Goal: Information Seeking & Learning: Learn about a topic

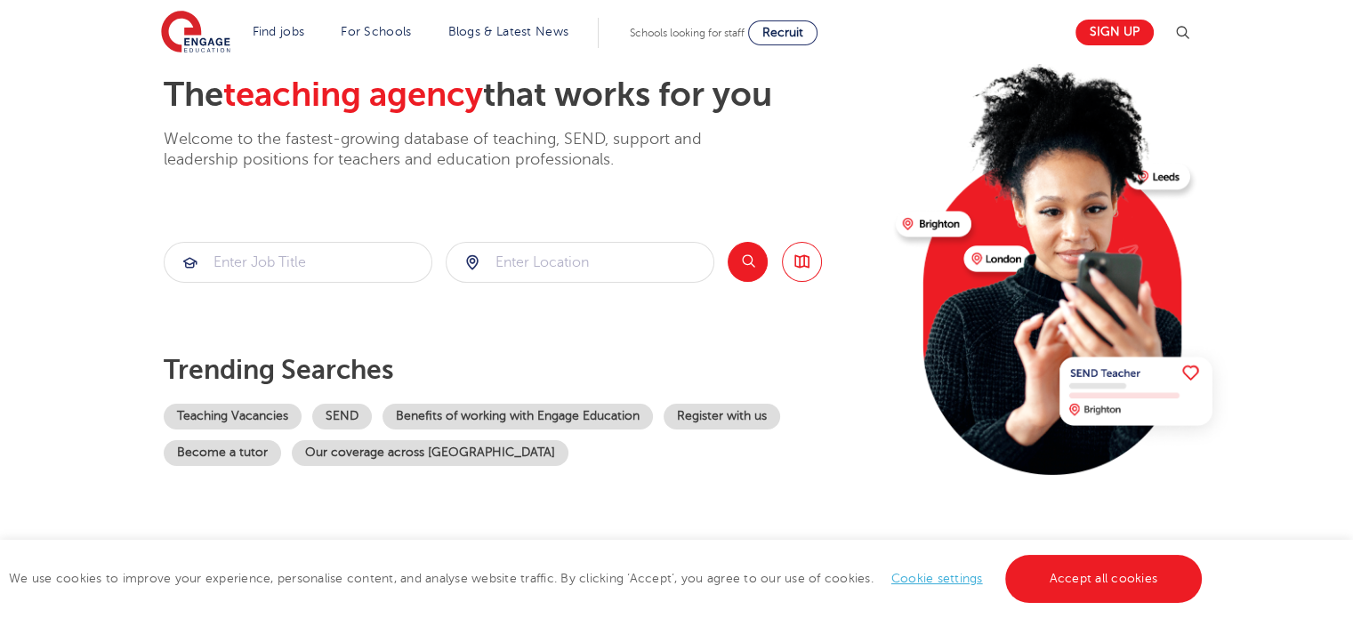
scroll to position [95, 0]
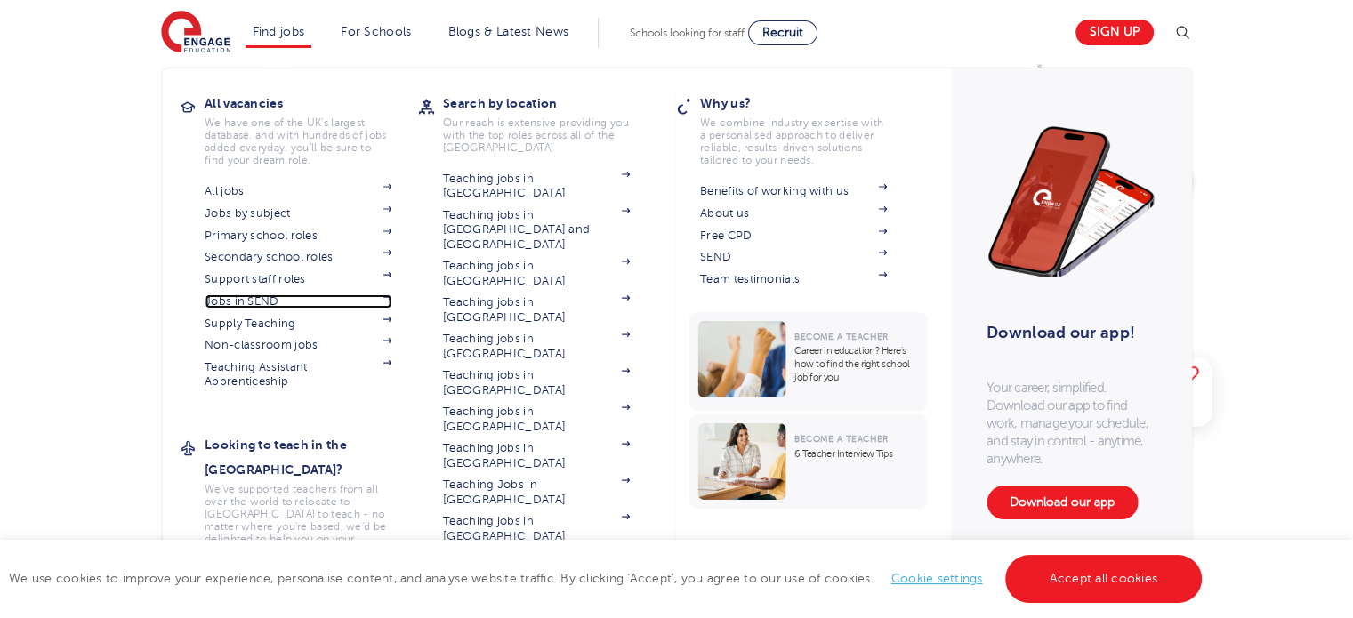
click at [267, 300] on link "Jobs in SEND" at bounding box center [298, 301] width 187 height 14
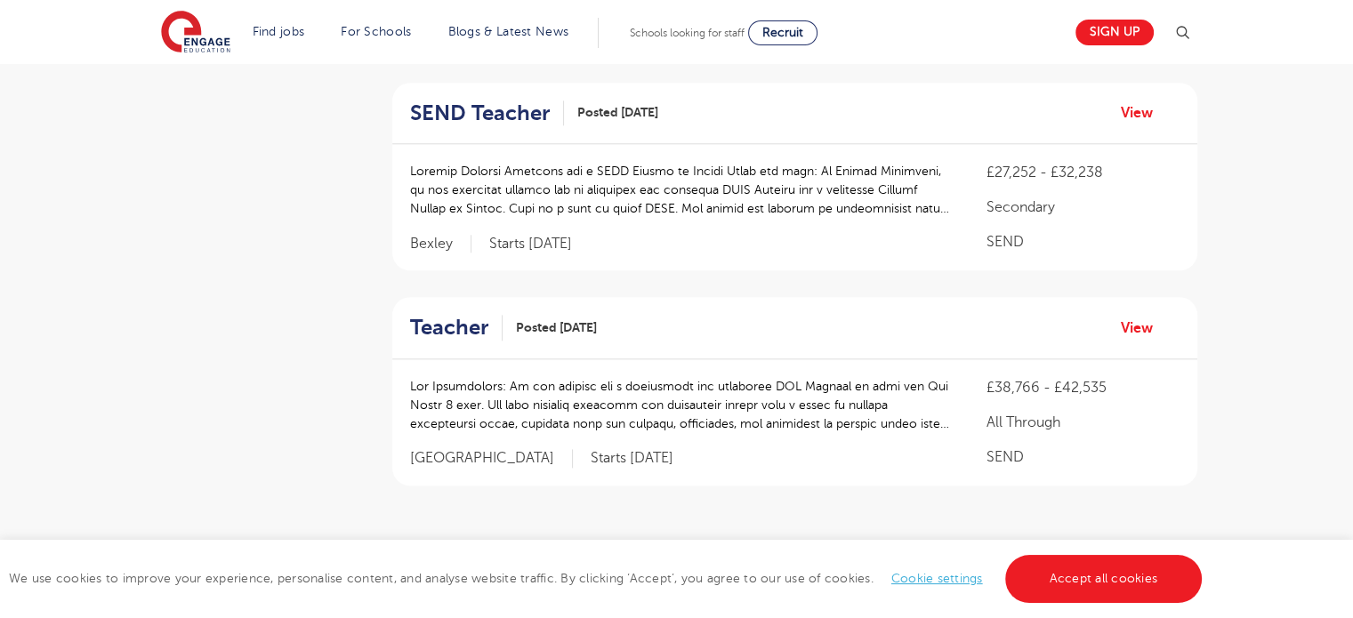
scroll to position [2090, 0]
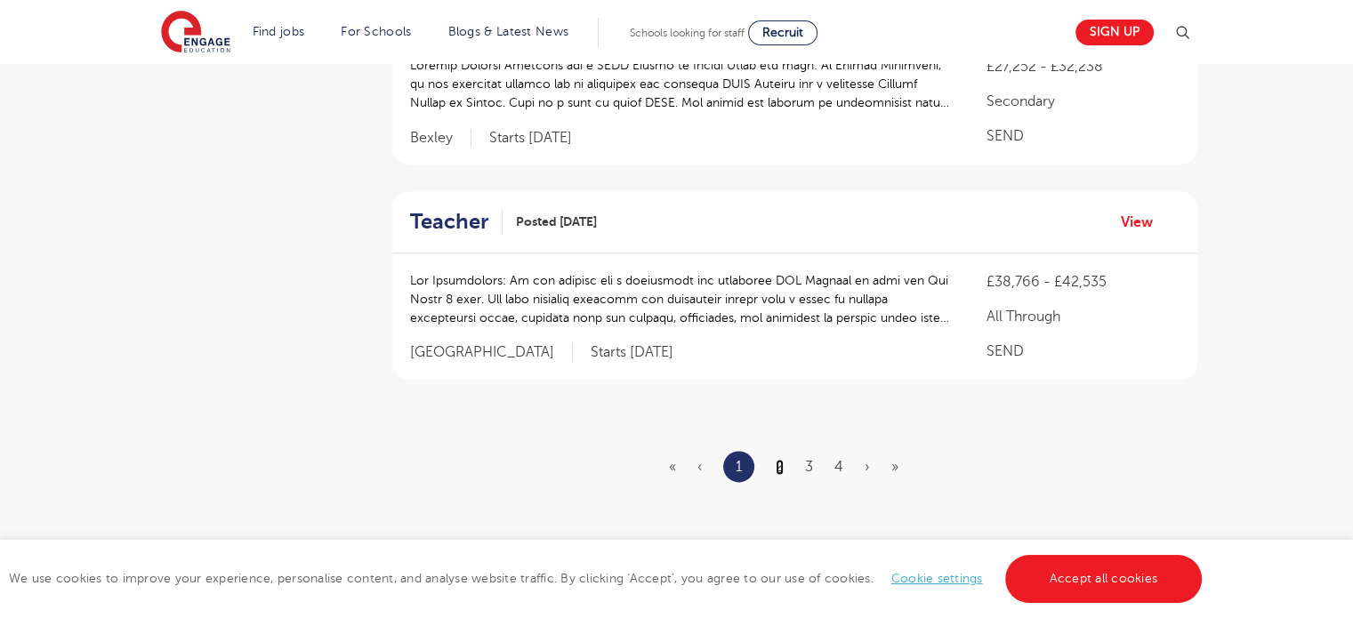
click at [779, 462] on link "2" at bounding box center [780, 467] width 8 height 16
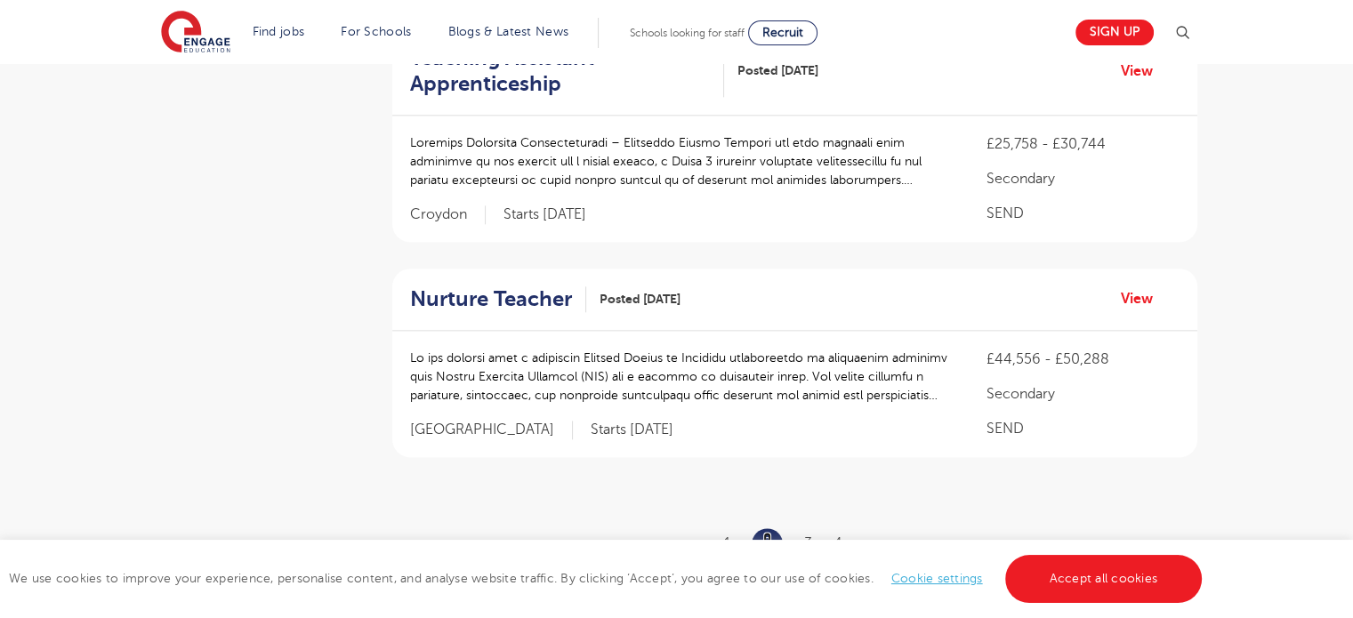
scroll to position [0, 0]
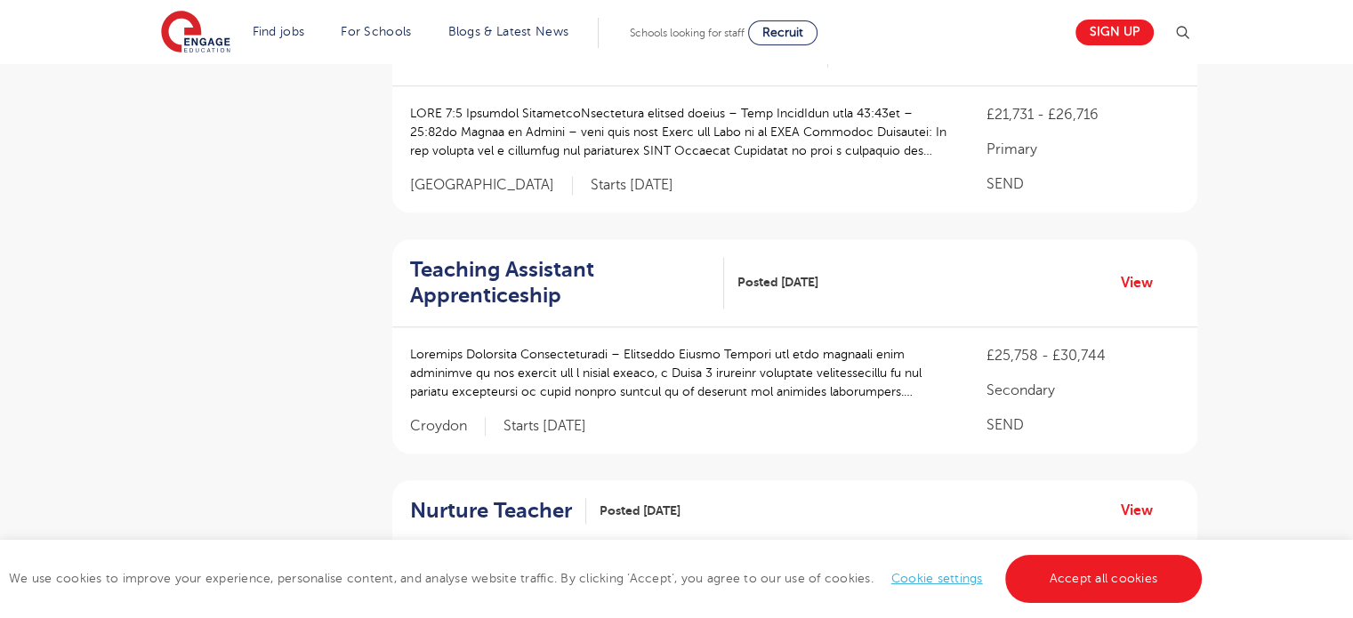
scroll to position [1612, 0]
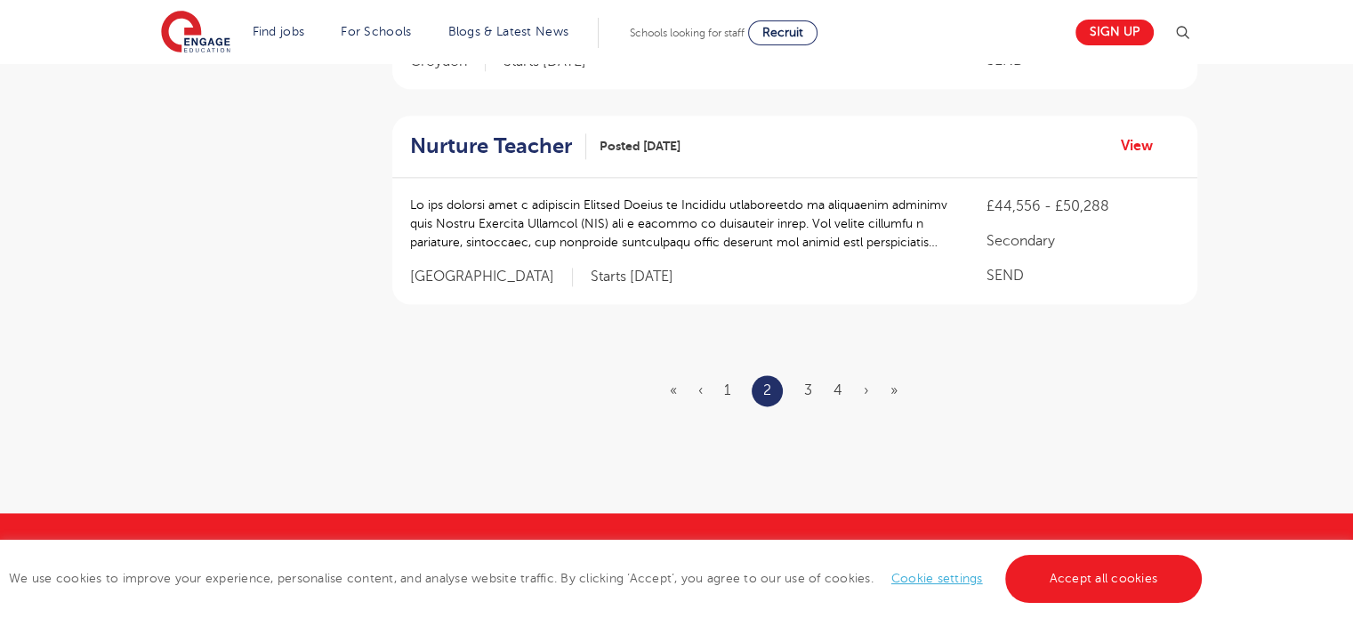
scroll to position [2247, 0]
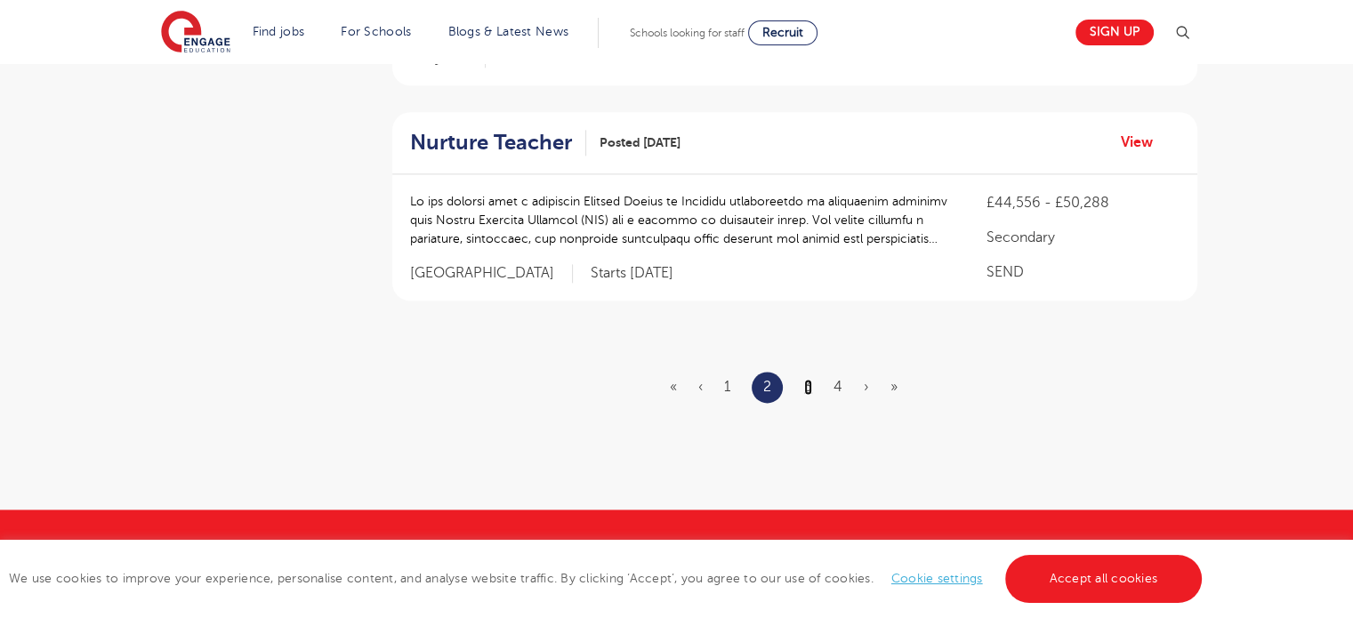
click at [805, 379] on link "3" at bounding box center [808, 387] width 8 height 16
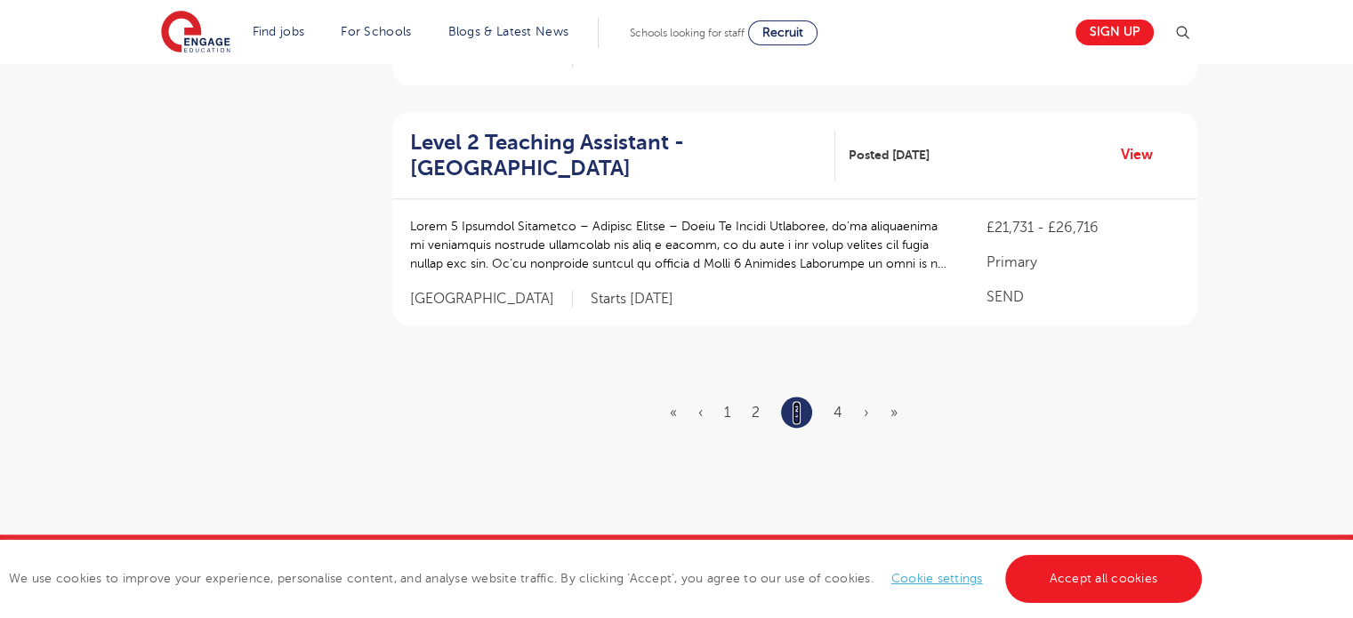
scroll to position [0, 0]
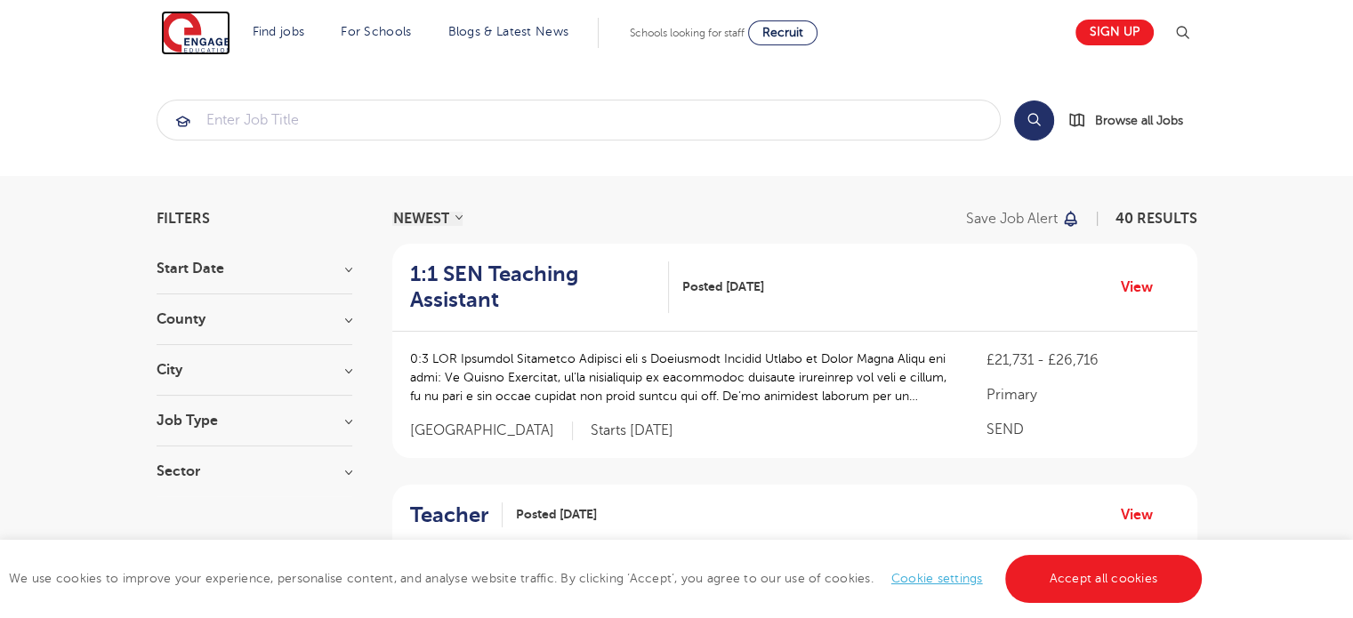
click at [208, 41] on img at bounding box center [195, 33] width 69 height 44
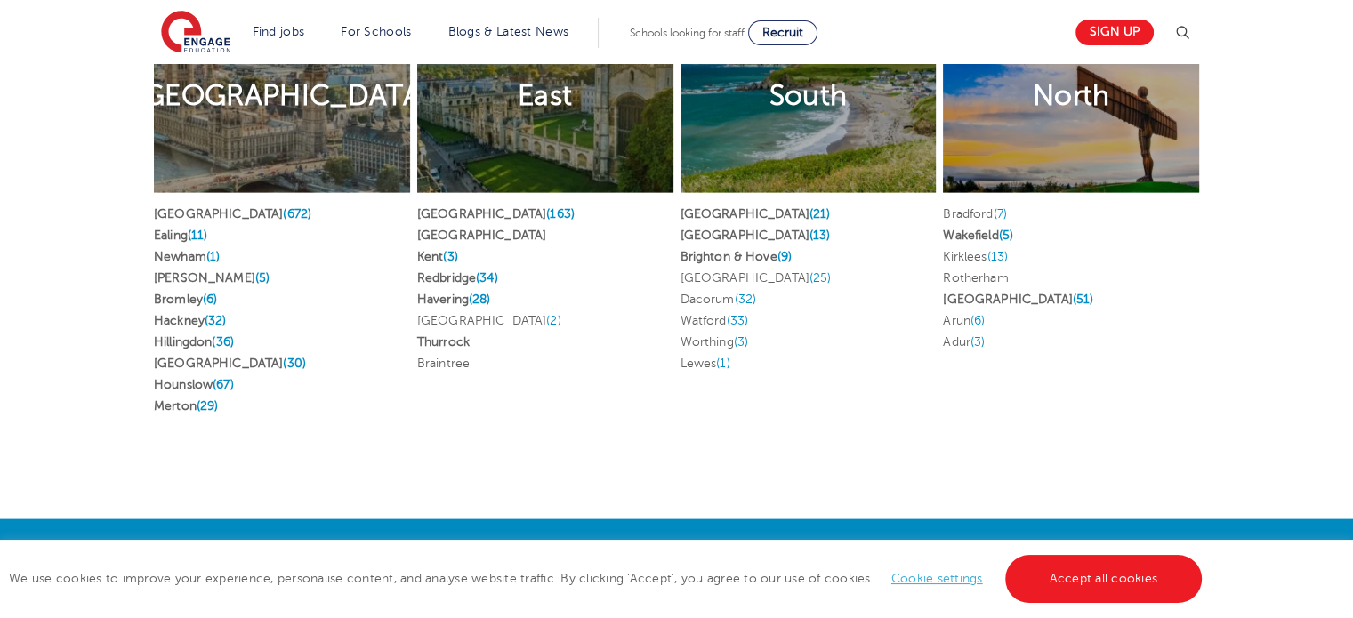
scroll to position [3507, 0]
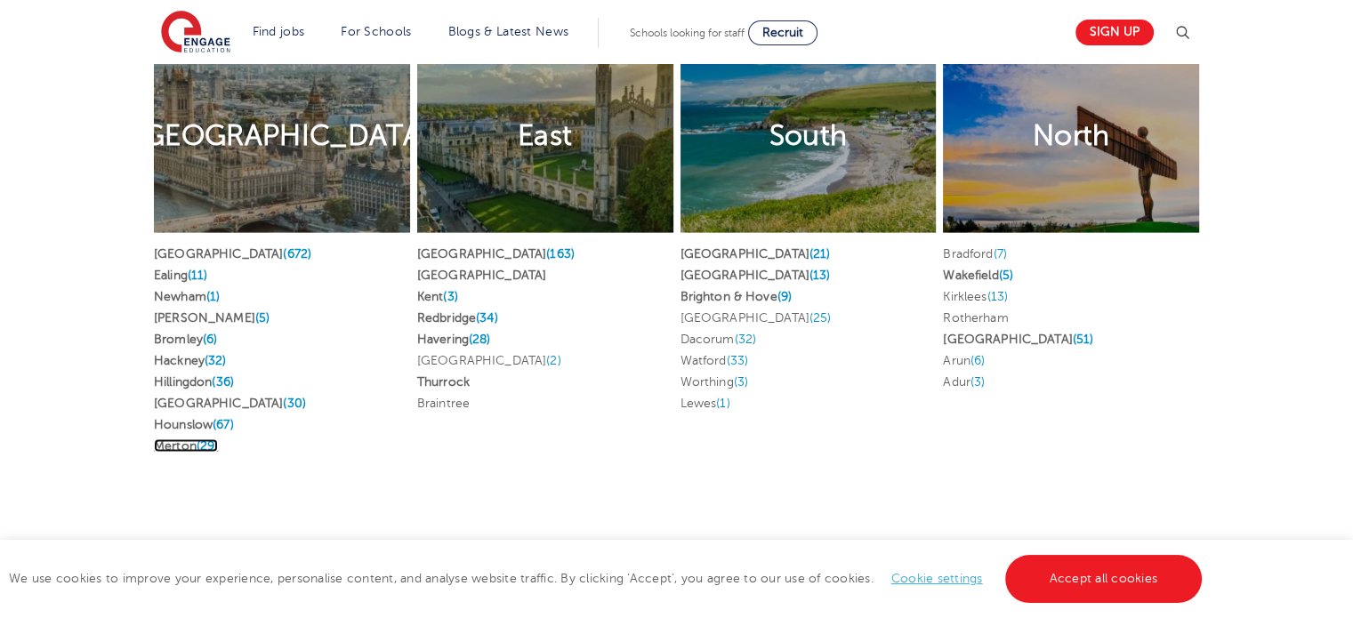
click at [173, 444] on link "Merton (29)" at bounding box center [186, 445] width 64 height 13
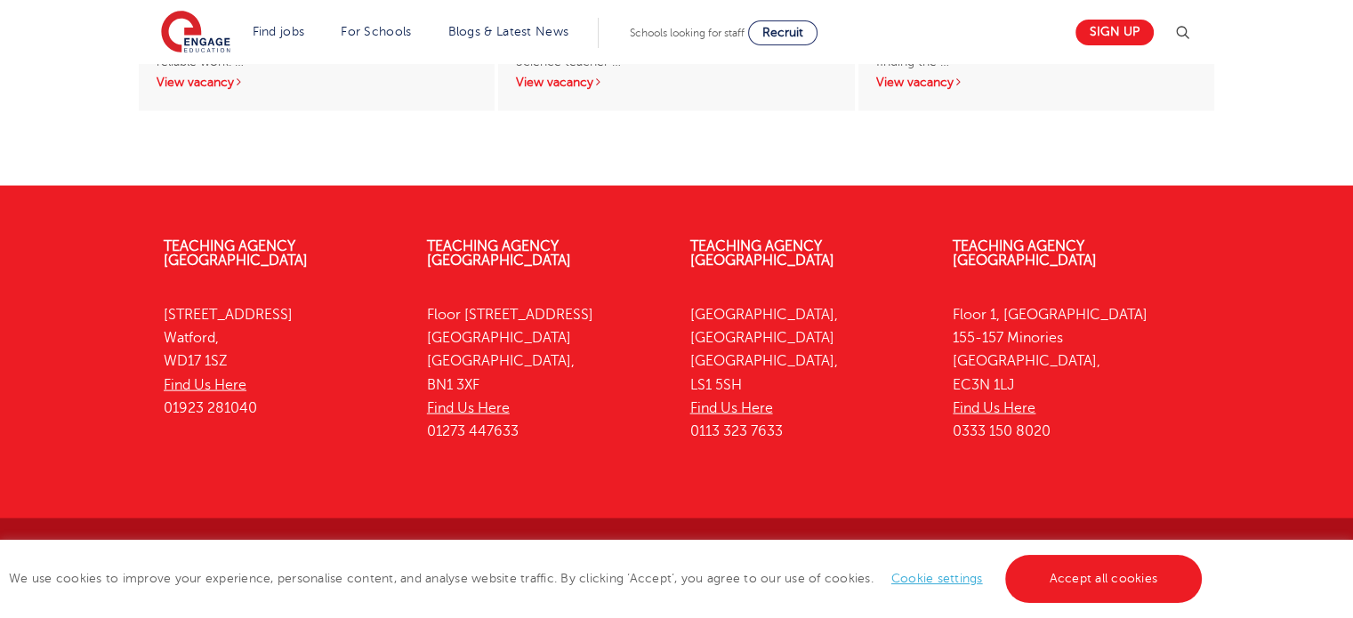
scroll to position [3830, 0]
